Goal: Information Seeking & Learning: Learn about a topic

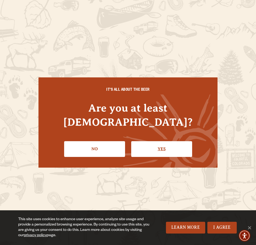
click at [166, 147] on link "Yes" at bounding box center [161, 148] width 61 height 15
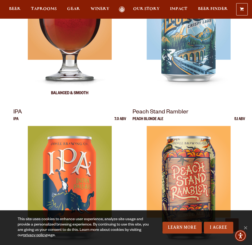
scroll to position [320, 0]
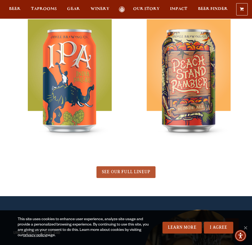
click at [129, 171] on span "SEE OUR FULL LINEUP" at bounding box center [126, 171] width 48 height 5
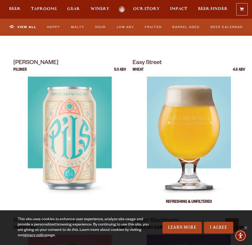
scroll to position [533, 0]
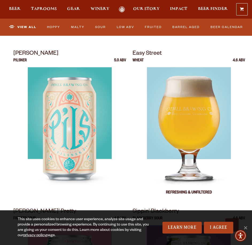
click at [197, 123] on img at bounding box center [188, 133] width 84 height 133
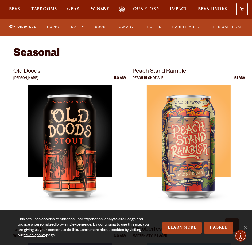
scroll to position [1280, 0]
